Goal: Task Accomplishment & Management: Use online tool/utility

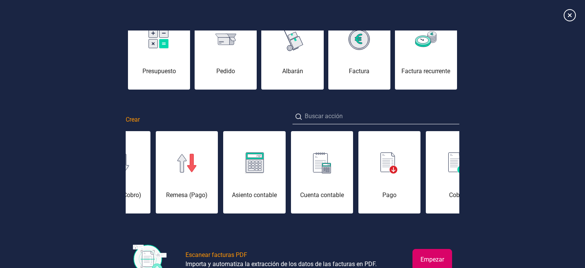
scroll to position [75, 0]
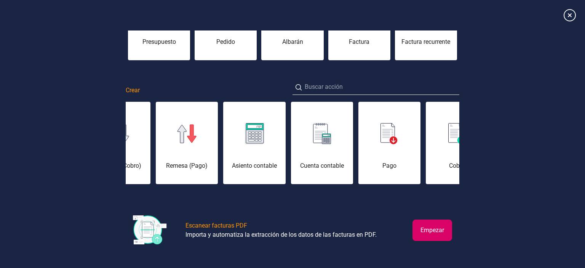
click at [426, 230] on button "Empezar" at bounding box center [433, 229] width 40 height 21
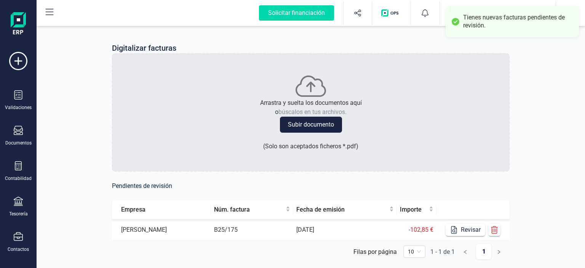
scroll to position [21, 0]
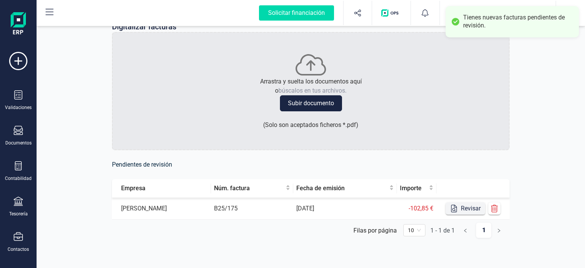
click at [465, 206] on button "Revisar" at bounding box center [466, 208] width 40 height 12
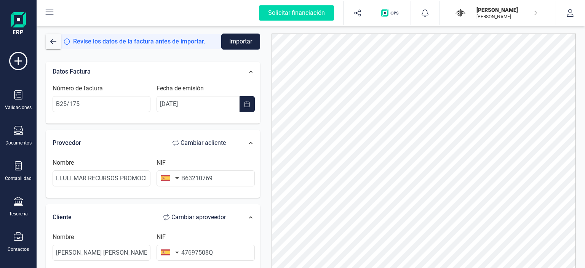
click at [243, 43] on button "Importar" at bounding box center [240, 42] width 39 height 16
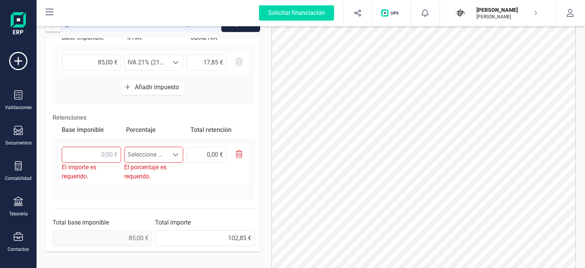
scroll to position [17, 0]
click at [235, 150] on button "button" at bounding box center [236, 155] width 19 height 16
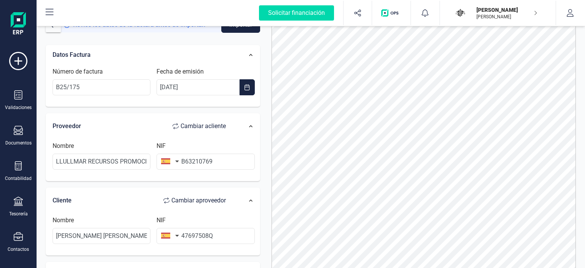
scroll to position [0, 0]
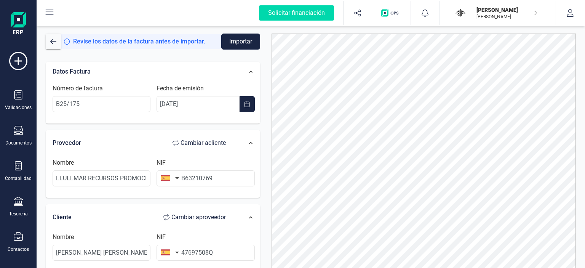
click at [245, 39] on button "Importar" at bounding box center [240, 42] width 39 height 16
